Goal: Check status: Check status

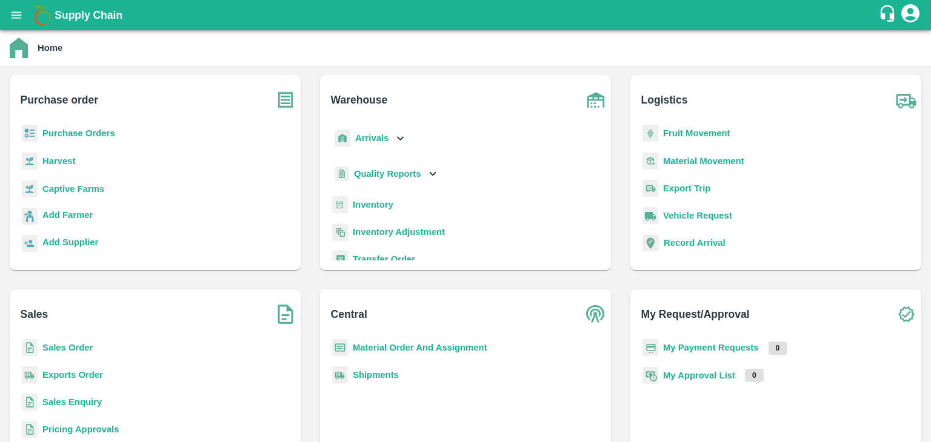
click at [80, 129] on b "Purchase Orders" at bounding box center [78, 133] width 73 height 10
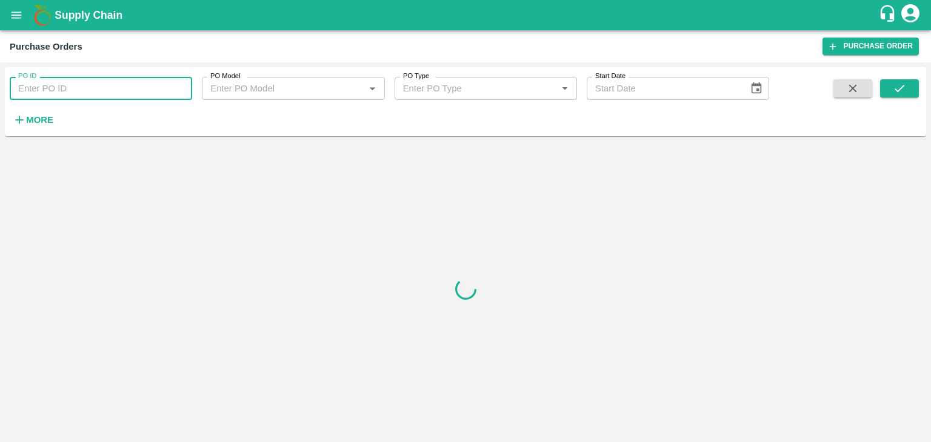
click at [62, 88] on input "PO ID" at bounding box center [101, 88] width 182 height 23
paste input "175012"
type input "175012"
click at [898, 88] on icon "submit" at bounding box center [899, 88] width 13 height 13
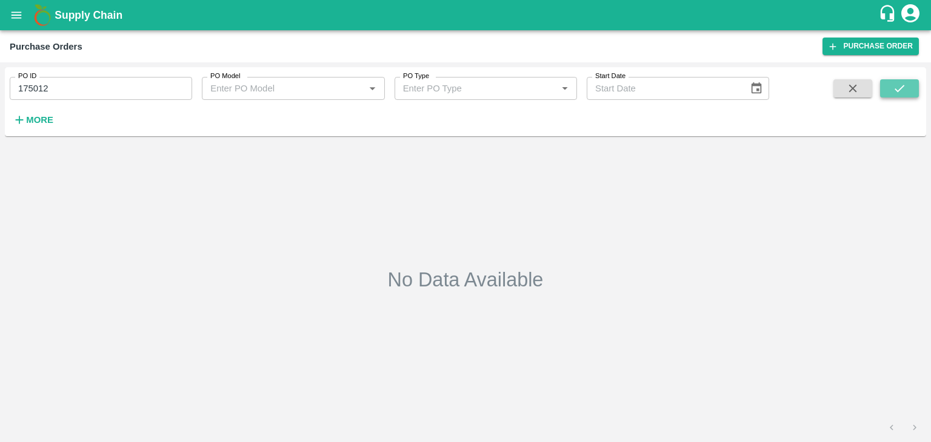
click at [898, 88] on icon "submit" at bounding box center [899, 88] width 13 height 13
